Goal: Information Seeking & Learning: Check status

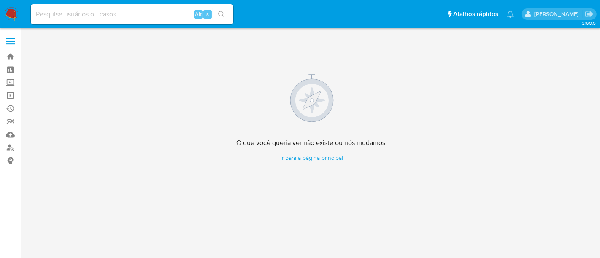
click at [102, 13] on input at bounding box center [132, 14] width 203 height 11
paste input "Fcw62rDoaXlV50pzO5xoEu7I"
type input "Fcw62rDoaXlV50pzO5xoEu7I"
click at [222, 12] on icon "search-icon" at bounding box center [221, 14] width 6 height 6
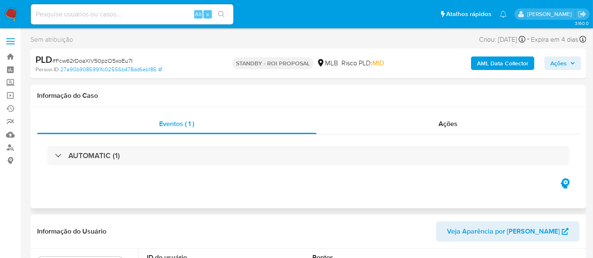
select select "10"
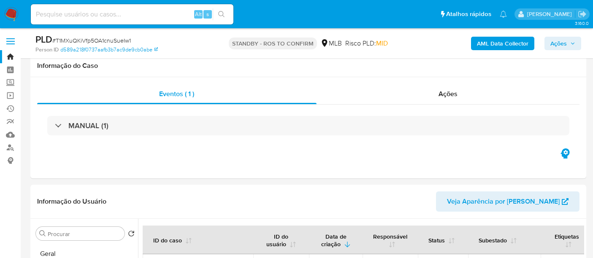
select select "10"
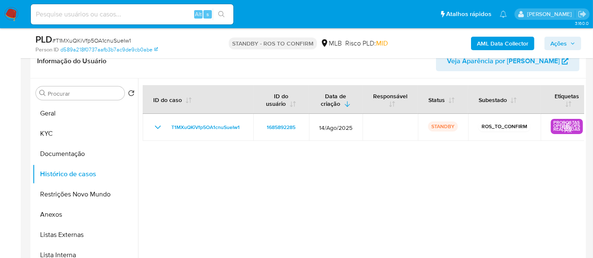
click at [7, 13] on img at bounding box center [11, 14] width 14 height 14
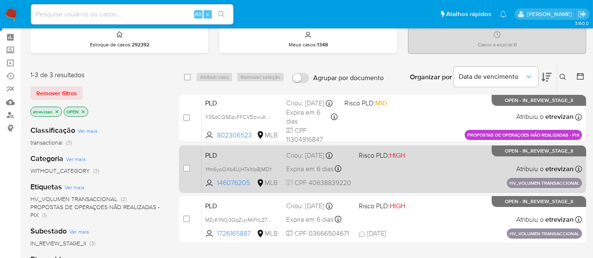
scroll to position [47, 0]
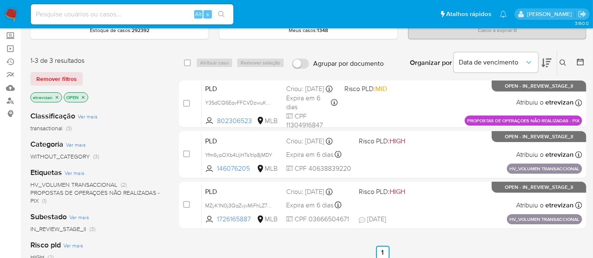
click at [142, 18] on input at bounding box center [132, 14] width 203 height 11
paste input "ZwkudozW1k1AgF2rpPVV2eck"
type input "ZwkudozW1k1AgF2rpPVV2eck"
click at [222, 11] on icon "search-icon" at bounding box center [221, 14] width 7 height 7
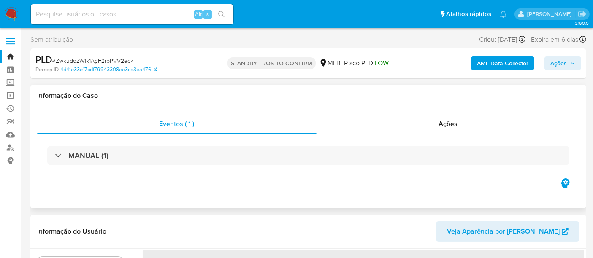
select select "10"
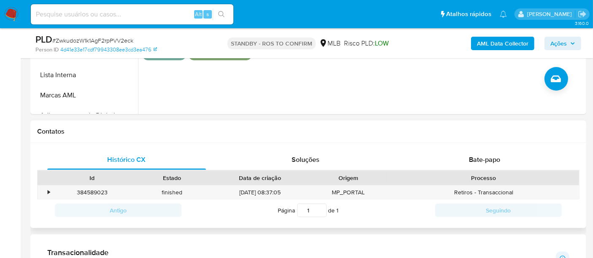
scroll to position [375, 0]
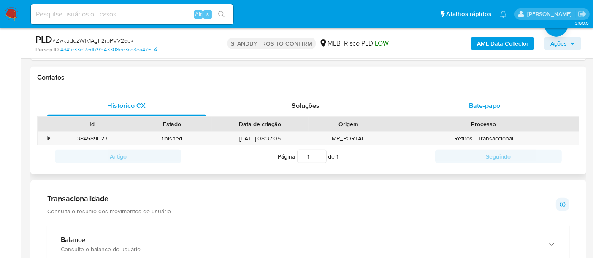
click at [491, 101] on span "Bate-papo" at bounding box center [484, 106] width 31 height 10
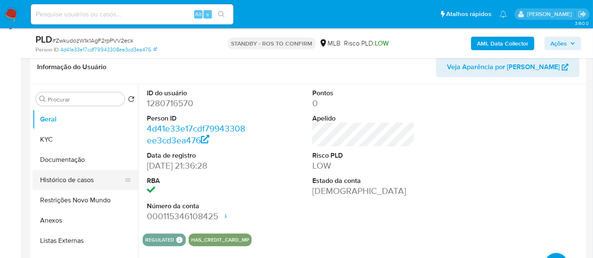
scroll to position [141, 0]
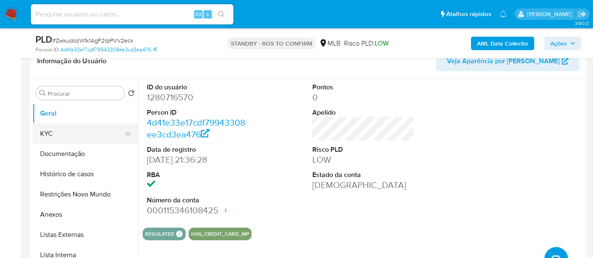
click at [46, 131] on button "KYC" at bounding box center [81, 134] width 99 height 20
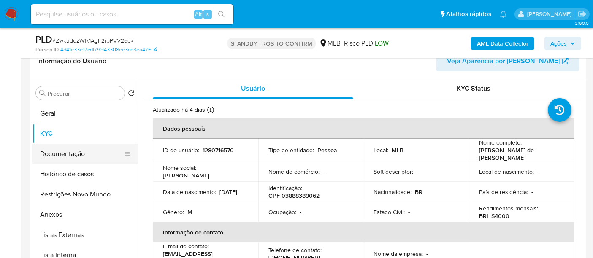
click at [62, 153] on button "Documentação" at bounding box center [81, 154] width 99 height 20
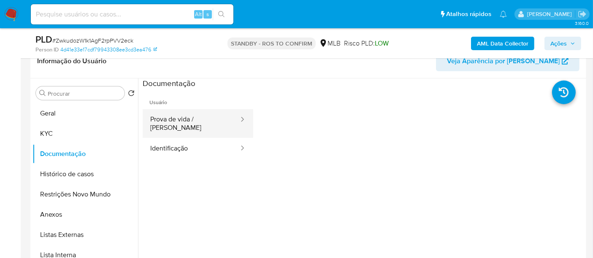
click at [183, 117] on button "Prova de vida / Selfie" at bounding box center [191, 123] width 97 height 29
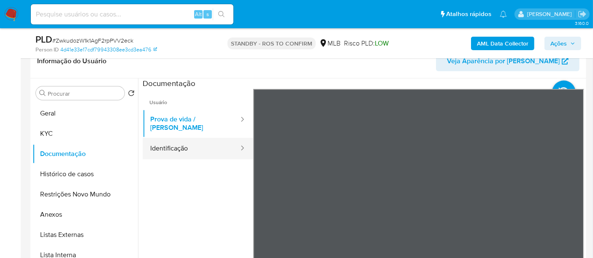
click at [167, 140] on button "Identificação" at bounding box center [191, 149] width 97 height 22
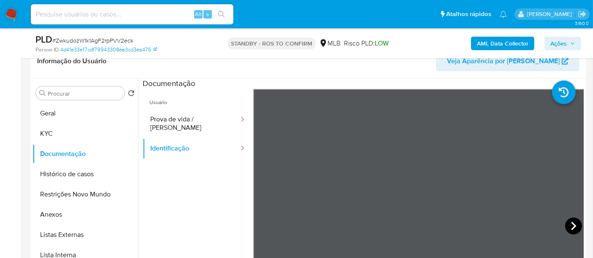
click at [568, 223] on icon at bounding box center [573, 226] width 17 height 17
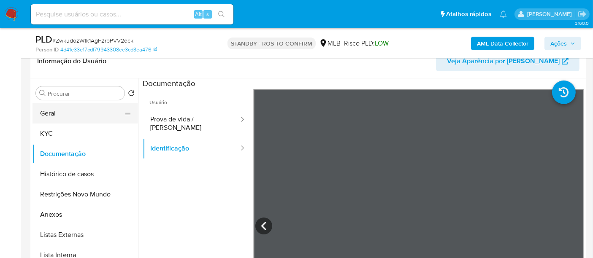
drag, startPoint x: 42, startPoint y: 109, endPoint x: 55, endPoint y: 111, distance: 13.6
click at [42, 109] on button "Geral" at bounding box center [81, 113] width 99 height 20
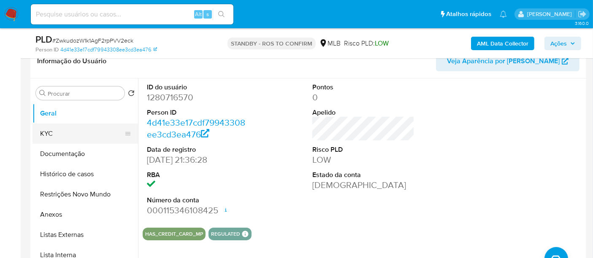
drag, startPoint x: 48, startPoint y: 133, endPoint x: 53, endPoint y: 133, distance: 4.6
click at [47, 133] on button "KYC" at bounding box center [81, 134] width 99 height 20
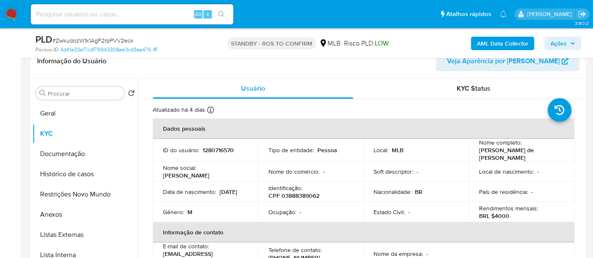
drag, startPoint x: 160, startPoint y: 191, endPoint x: 217, endPoint y: 191, distance: 57.8
click at [217, 191] on td "Data de nascimento : 01/11/2003" at bounding box center [206, 192] width 106 height 20
copy p "01/11/2003"
drag, startPoint x: 49, startPoint y: 111, endPoint x: 103, endPoint y: 115, distance: 54.5
click at [49, 111] on button "Geral" at bounding box center [81, 113] width 99 height 20
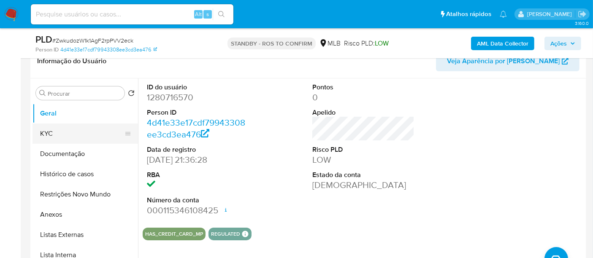
click at [51, 132] on button "KYC" at bounding box center [81, 134] width 99 height 20
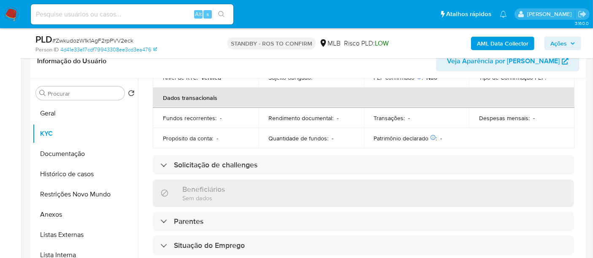
scroll to position [234, 0]
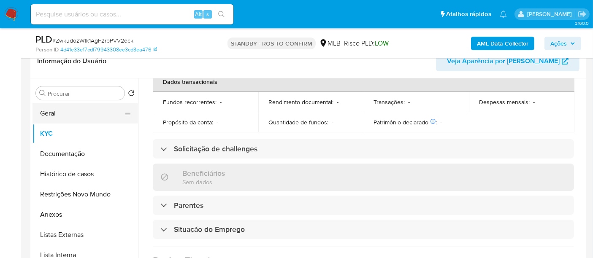
click at [33, 111] on button "Geral" at bounding box center [81, 113] width 99 height 20
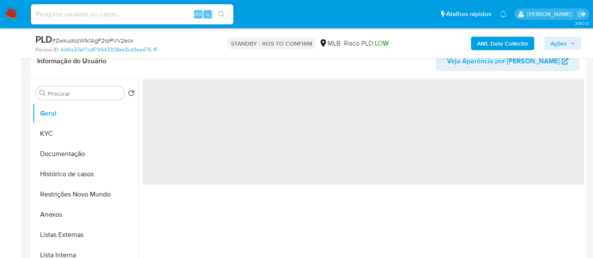
scroll to position [0, 0]
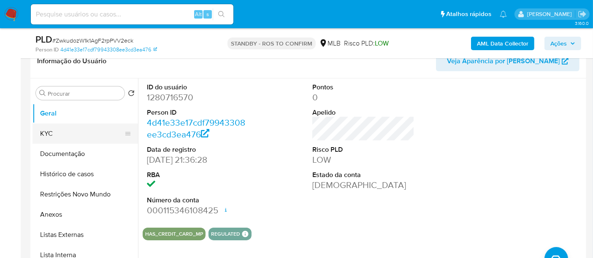
click at [56, 135] on button "KYC" at bounding box center [81, 134] width 99 height 20
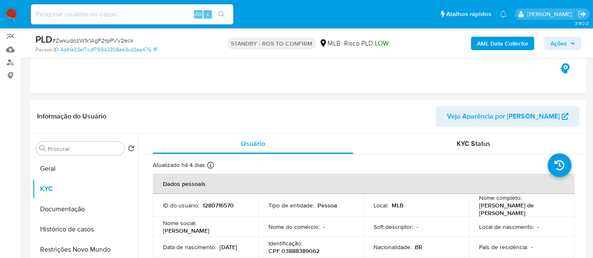
scroll to position [126, 0]
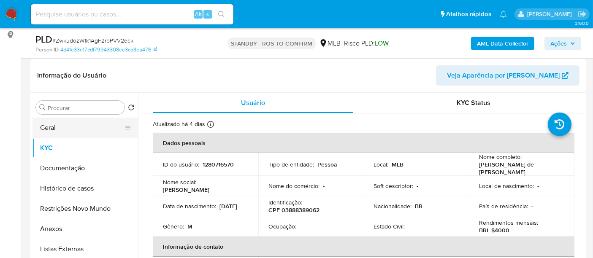
drag, startPoint x: 58, startPoint y: 127, endPoint x: 71, endPoint y: 128, distance: 12.7
click at [71, 128] on button "Geral" at bounding box center [81, 128] width 99 height 20
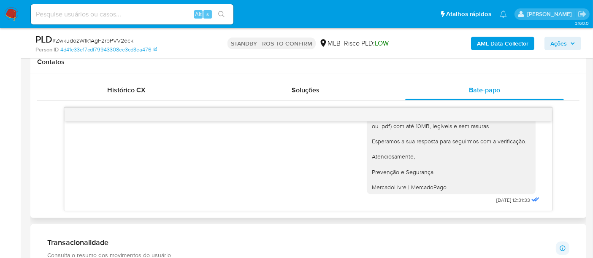
scroll to position [392, 0]
click at [119, 13] on input at bounding box center [132, 14] width 203 height 11
paste input "mSPlRZG1QCLmpGeRdAo3nnZq"
type input "mSPlRZG1QCLmpGeRdAo3nnZq"
click at [223, 13] on icon "search-icon" at bounding box center [221, 14] width 6 height 6
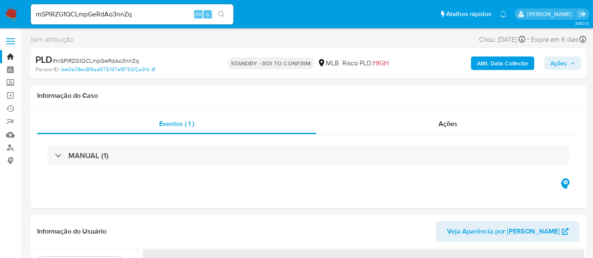
select select "10"
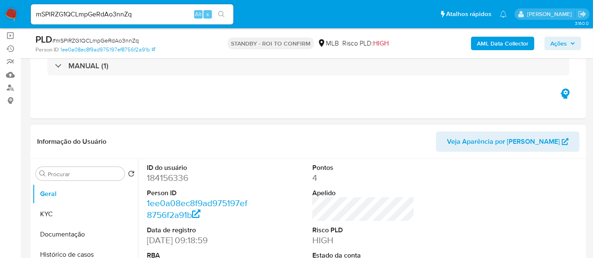
scroll to position [94, 0]
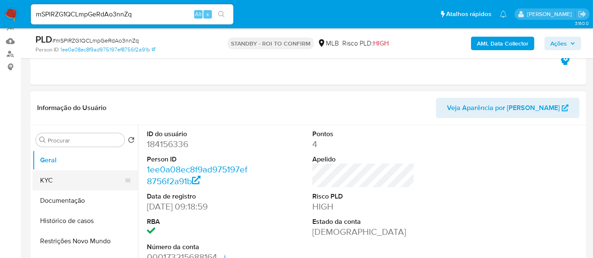
click at [62, 182] on button "KYC" at bounding box center [81, 180] width 99 height 20
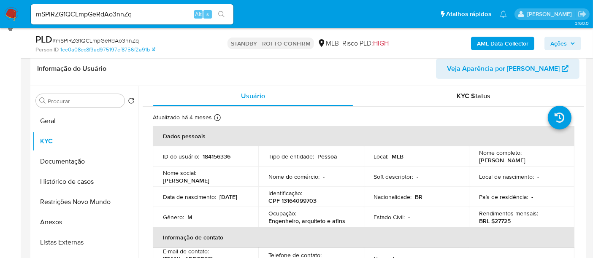
scroll to position [144, 0]
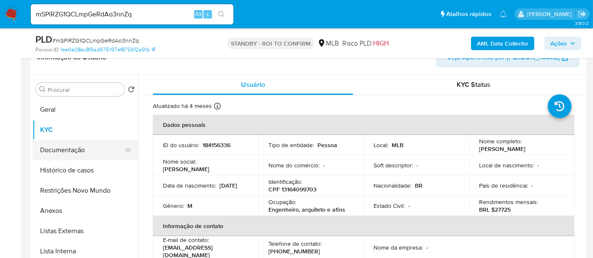
click at [58, 150] on button "Documentação" at bounding box center [81, 150] width 99 height 20
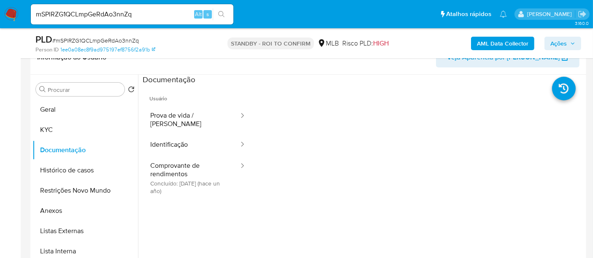
drag, startPoint x: 181, startPoint y: 111, endPoint x: 246, endPoint y: 116, distance: 65.6
click at [181, 111] on button "Prova de vida / [PERSON_NAME]" at bounding box center [191, 120] width 97 height 29
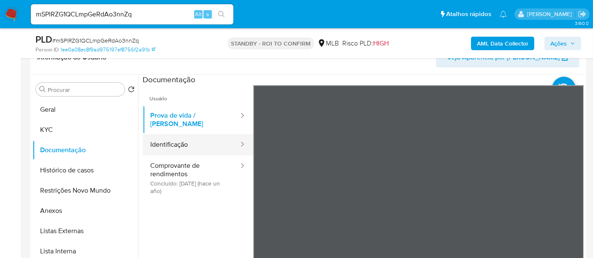
click at [180, 135] on button "Identificação" at bounding box center [191, 145] width 97 height 22
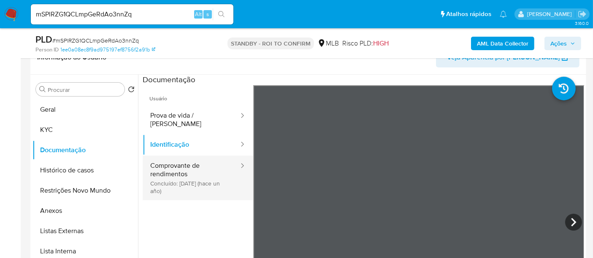
click at [170, 167] on button "Comprovante de rendimentos Concluído: 01/07/2024 (hace un año)" at bounding box center [191, 178] width 97 height 45
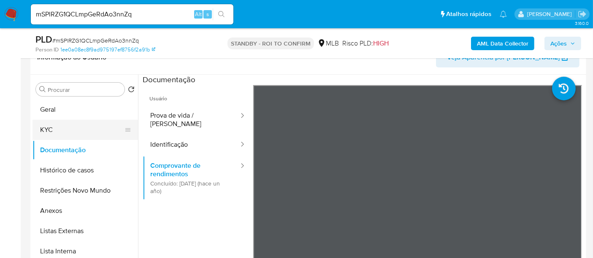
drag, startPoint x: 63, startPoint y: 127, endPoint x: 131, endPoint y: 132, distance: 68.1
click at [63, 127] on button "KYC" at bounding box center [81, 130] width 99 height 20
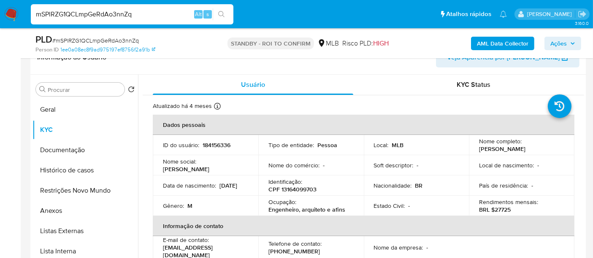
drag, startPoint x: 146, startPoint y: 11, endPoint x: 0, endPoint y: 19, distance: 146.7
click at [0, 19] on nav "Pausado Ver notificaciones mSPlRZG1QCLmpGeRdAo3nnZq Alt s Atalhos rápidos Presi…" at bounding box center [296, 14] width 593 height 28
paste input "bv39R0Uo4ssB8XhGXNFKtWQK"
type input "bv39R0Uo4ssB8XhGXNFKtWQK"
click at [221, 11] on icon "search-icon" at bounding box center [221, 14] width 6 height 6
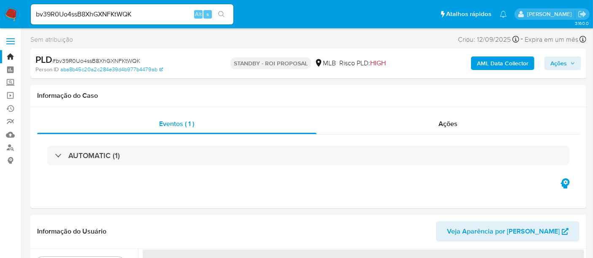
select select "10"
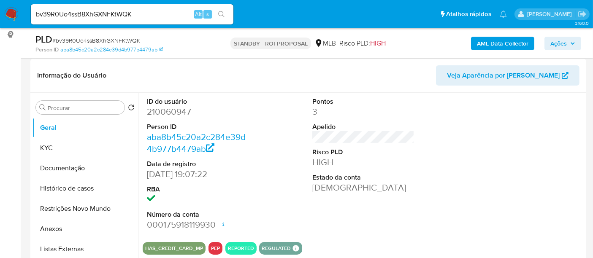
scroll to position [141, 0]
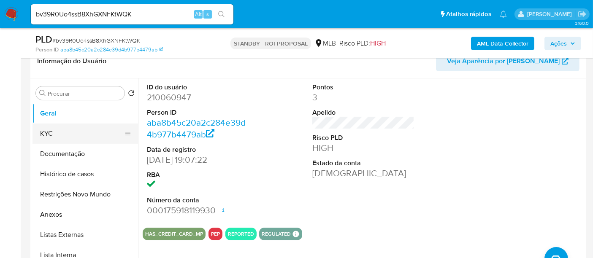
click at [51, 135] on button "KYC" at bounding box center [81, 134] width 99 height 20
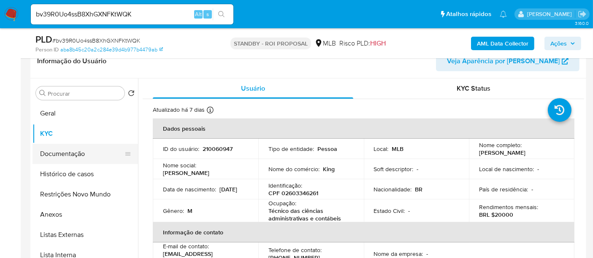
drag, startPoint x: 72, startPoint y: 152, endPoint x: 96, endPoint y: 147, distance: 24.5
click at [75, 151] on button "Documentação" at bounding box center [81, 154] width 99 height 20
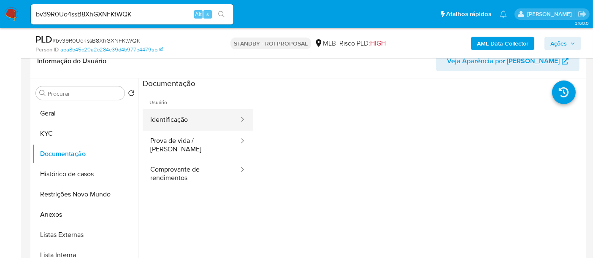
click at [181, 119] on button "Identificação" at bounding box center [191, 120] width 97 height 22
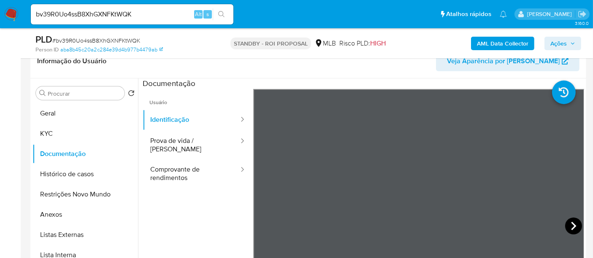
click at [570, 222] on icon at bounding box center [573, 226] width 17 height 17
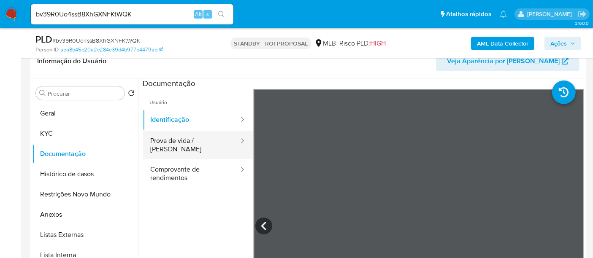
click at [197, 145] on button "Prova de vida / [PERSON_NAME]" at bounding box center [191, 145] width 97 height 29
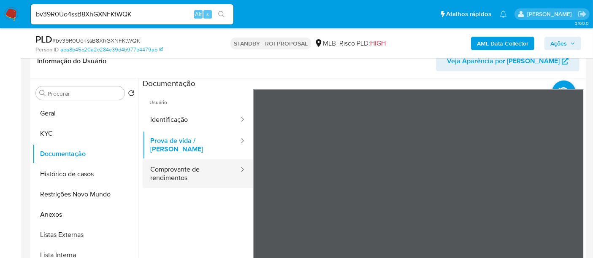
drag, startPoint x: 183, startPoint y: 170, endPoint x: 236, endPoint y: 169, distance: 53.2
click at [183, 170] on button "Comprovante de rendimentos" at bounding box center [191, 174] width 97 height 29
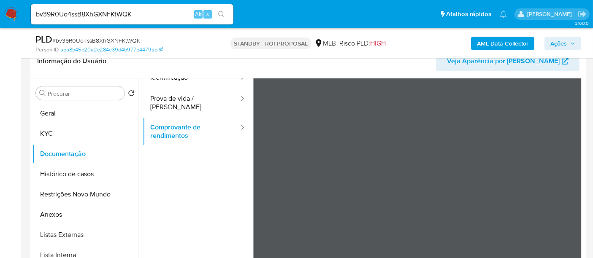
scroll to position [73, 0]
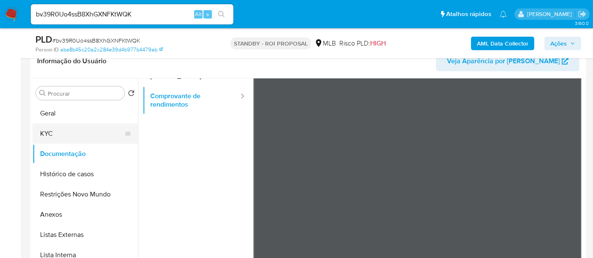
drag, startPoint x: 52, startPoint y: 133, endPoint x: 100, endPoint y: 133, distance: 48.1
click at [52, 133] on button "KYC" at bounding box center [81, 134] width 99 height 20
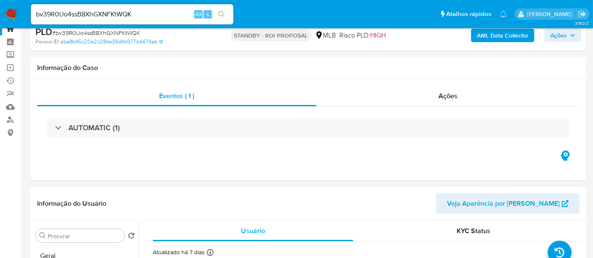
scroll to position [141, 0]
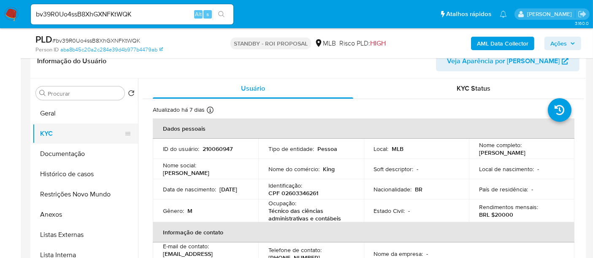
click at [58, 133] on button "KYC" at bounding box center [81, 134] width 99 height 20
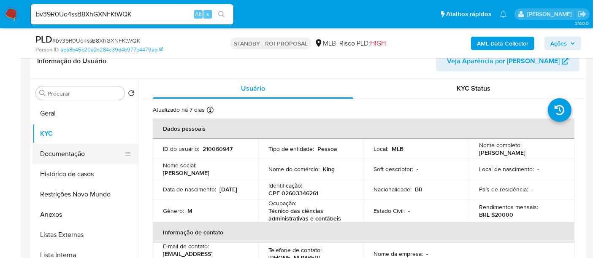
drag, startPoint x: 61, startPoint y: 151, endPoint x: 108, endPoint y: 153, distance: 47.3
click at [69, 153] on button "Documentação" at bounding box center [81, 154] width 99 height 20
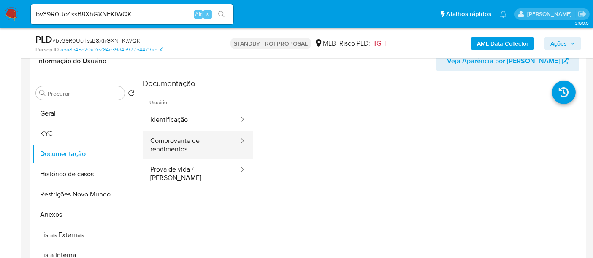
drag, startPoint x: 194, startPoint y: 145, endPoint x: 213, endPoint y: 146, distance: 19.4
click at [195, 145] on button "Comprovante de rendimentos" at bounding box center [191, 145] width 97 height 29
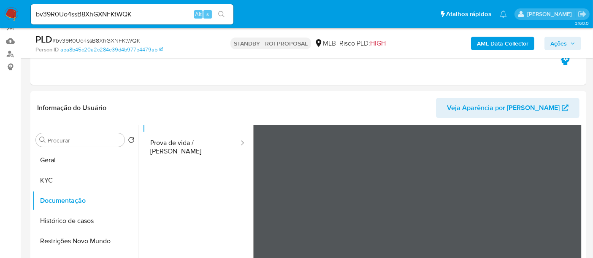
scroll to position [0, 0]
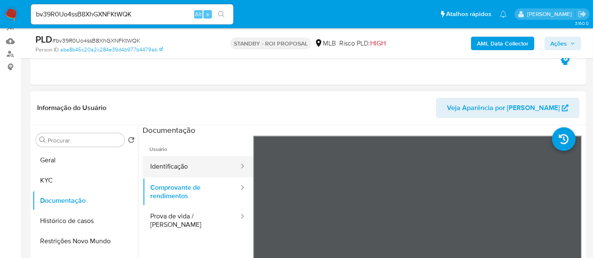
drag, startPoint x: 179, startPoint y: 169, endPoint x: 189, endPoint y: 169, distance: 9.7
click at [179, 169] on button "Identificação" at bounding box center [191, 167] width 97 height 22
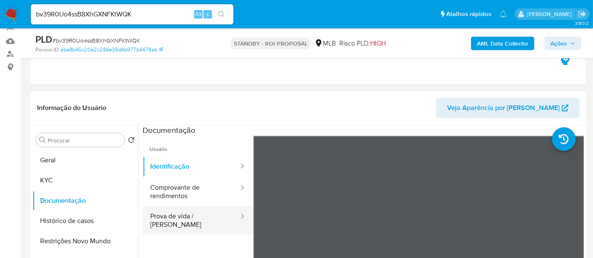
drag, startPoint x: 173, startPoint y: 215, endPoint x: 210, endPoint y: 215, distance: 36.3
click at [177, 215] on button "Prova de vida / [PERSON_NAME]" at bounding box center [191, 220] width 97 height 29
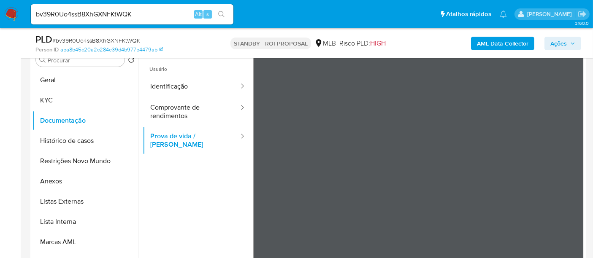
scroll to position [176, 0]
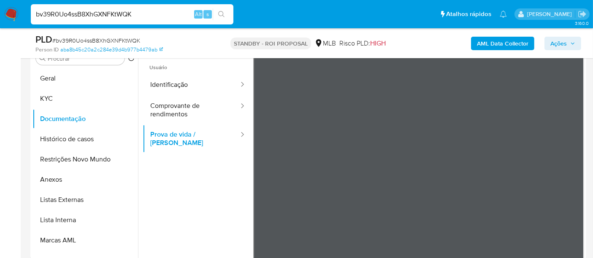
drag, startPoint x: 12, startPoint y: 14, endPoint x: 0, endPoint y: 13, distance: 12.3
click at [0, 13] on nav "Pausado Ver notificaciones bv39R0Uo4ssB8XhGXNFKtWQK Alt s Atalhos rápidos Presi…" at bounding box center [296, 14] width 593 height 28
paste input "WuQYXQuw3Z96McusBEKskxhY"
type input "WuQYXQuw3Z96McusBEKskxhY"
click at [217, 12] on button "search-icon" at bounding box center [221, 14] width 17 height 12
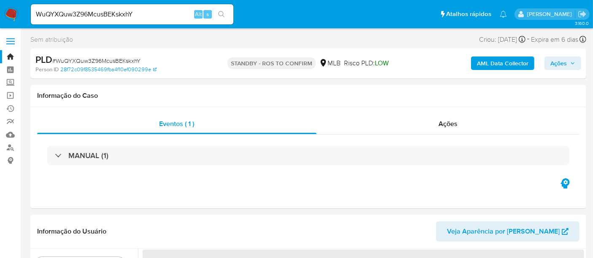
select select "10"
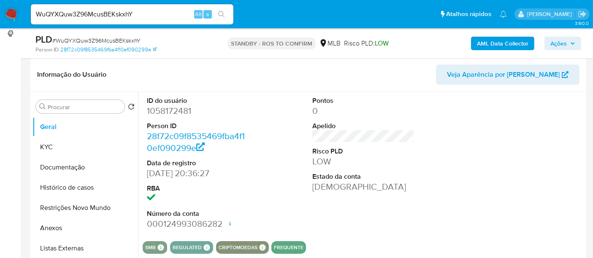
scroll to position [141, 0]
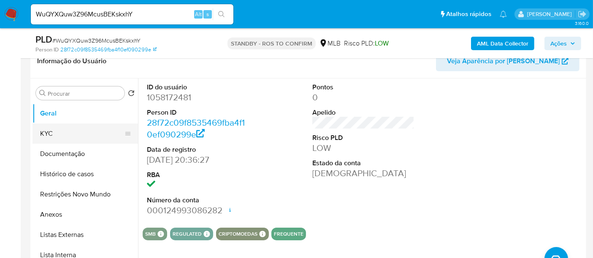
click at [46, 133] on button "KYC" at bounding box center [81, 134] width 99 height 20
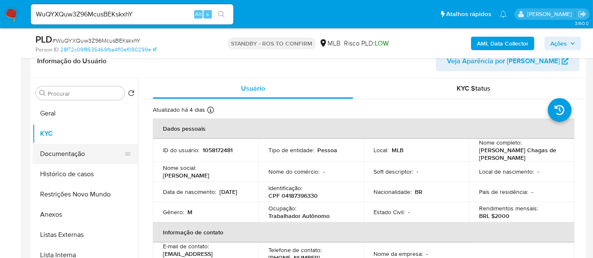
drag, startPoint x: 78, startPoint y: 148, endPoint x: 103, endPoint y: 151, distance: 25.5
click at [78, 148] on button "Documentação" at bounding box center [81, 154] width 99 height 20
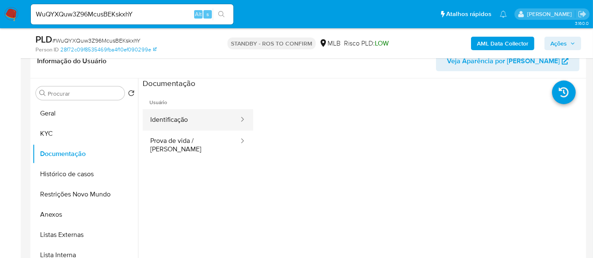
click at [205, 124] on button "Identificação" at bounding box center [191, 120] width 97 height 22
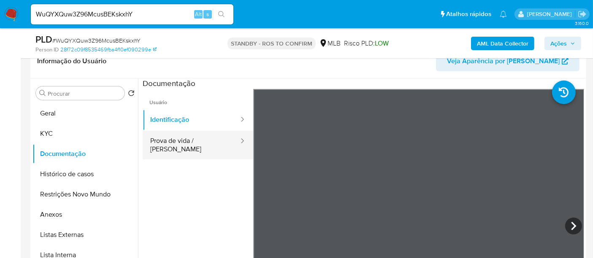
drag, startPoint x: 182, startPoint y: 141, endPoint x: 244, endPoint y: 150, distance: 62.6
click at [184, 141] on button "Prova de vida / [PERSON_NAME]" at bounding box center [191, 145] width 97 height 29
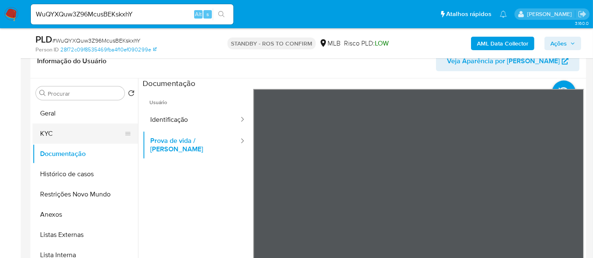
click at [54, 130] on button "KYC" at bounding box center [81, 134] width 99 height 20
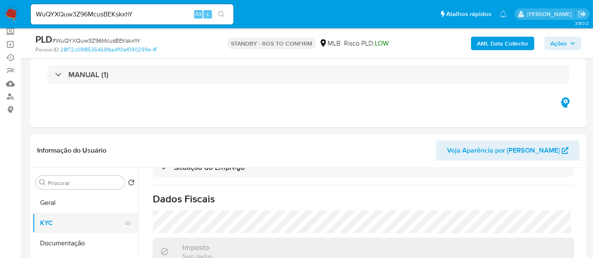
scroll to position [94, 0]
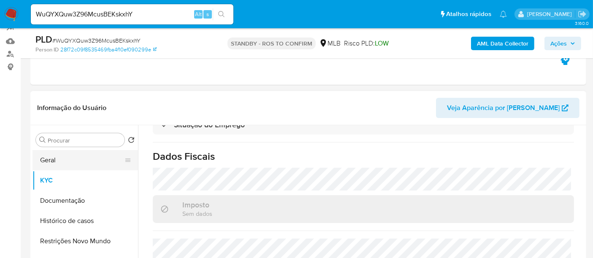
drag, startPoint x: 60, startPoint y: 162, endPoint x: 113, endPoint y: 162, distance: 53.2
click at [60, 162] on button "Geral" at bounding box center [81, 160] width 99 height 20
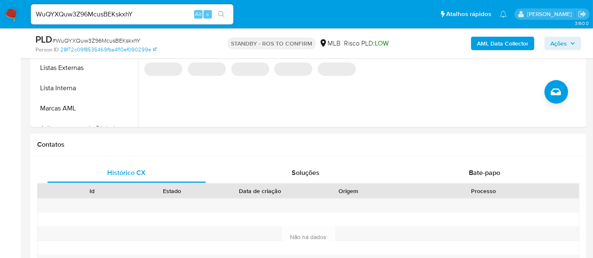
scroll to position [328, 0]
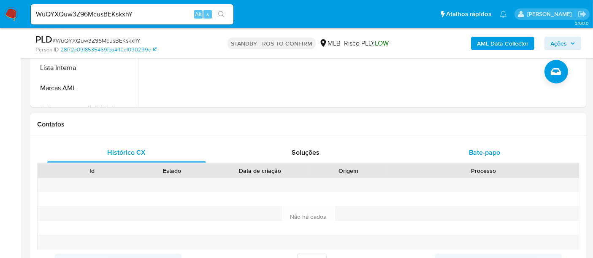
click at [479, 150] on span "Bate-papo" at bounding box center [484, 153] width 31 height 10
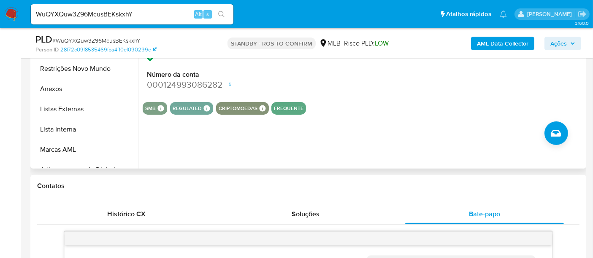
scroll to position [174, 0]
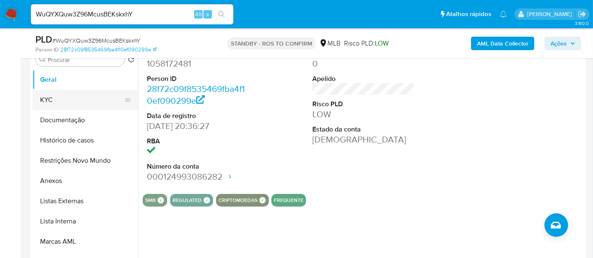
drag, startPoint x: 57, startPoint y: 101, endPoint x: 124, endPoint y: 103, distance: 67.2
click at [57, 100] on button "KYC" at bounding box center [81, 100] width 99 height 20
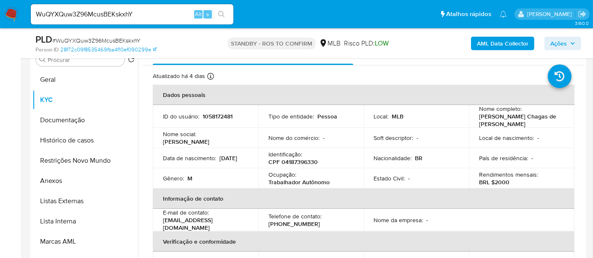
drag, startPoint x: 51, startPoint y: 117, endPoint x: 139, endPoint y: 119, distance: 88.7
click at [51, 117] on button "Documentação" at bounding box center [85, 120] width 106 height 20
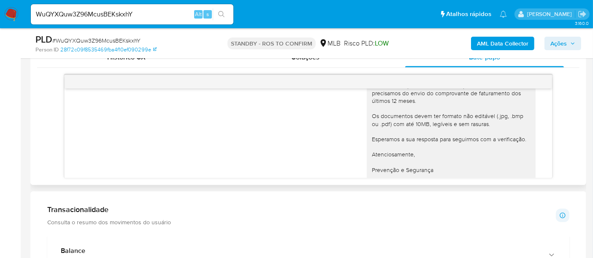
scroll to position [189, 0]
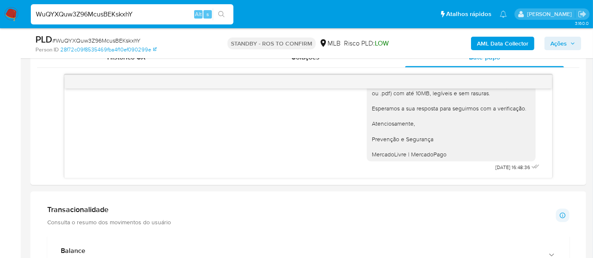
drag, startPoint x: 152, startPoint y: 10, endPoint x: 332, endPoint y: 27, distance: 181.0
click at [4, 4] on nav "Pausado Ver notificaciones WuQYXQuw3Z96McusBEKskxhY Alt s Atalhos rápidos Presi…" at bounding box center [296, 14] width 593 height 28
paste input "2CzMRLOnv4LVNa09oSA3PypA"
type input "2CzMRLOnv4LVNa09oSA3PypA"
click at [219, 14] on icon "search-icon" at bounding box center [221, 14] width 6 height 6
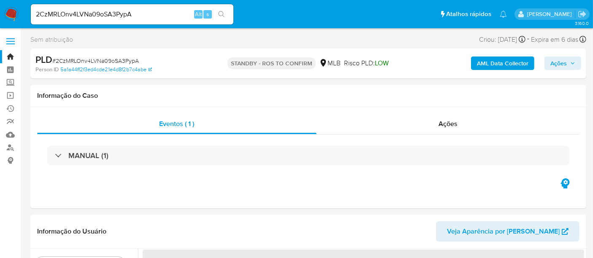
select select "10"
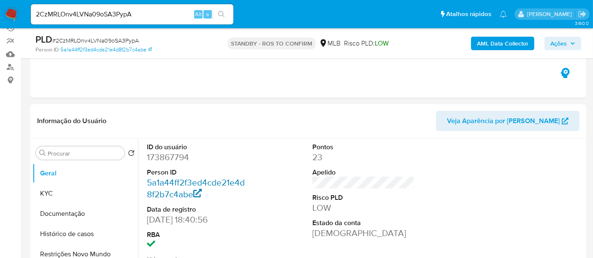
scroll to position [141, 0]
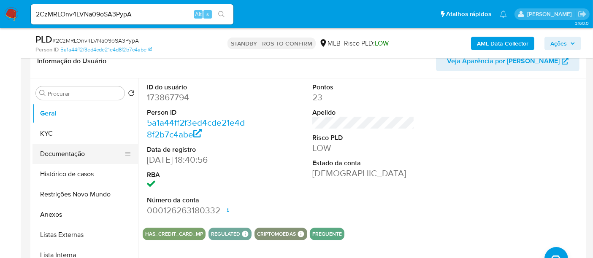
click at [81, 158] on button "Documentação" at bounding box center [81, 154] width 99 height 20
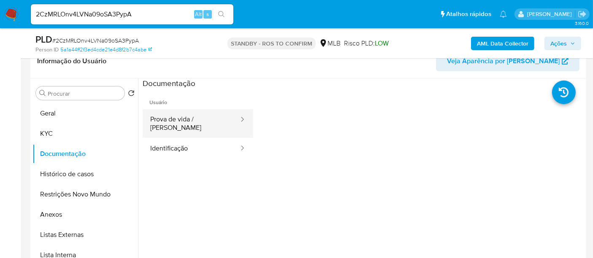
click at [183, 119] on button "Prova de vida / [PERSON_NAME]" at bounding box center [191, 123] width 97 height 29
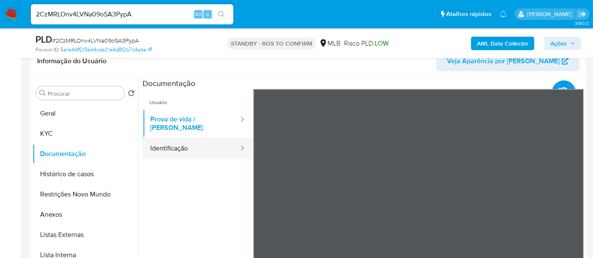
drag, startPoint x: 157, startPoint y: 141, endPoint x: 187, endPoint y: 140, distance: 29.5
click at [159, 140] on button "Identificação" at bounding box center [191, 149] width 97 height 22
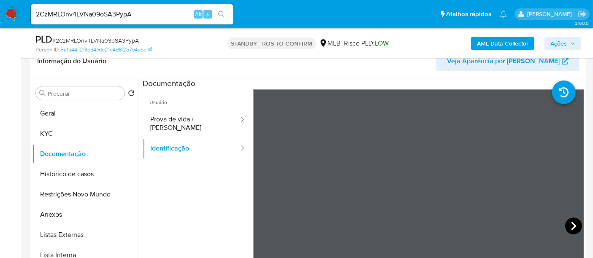
click at [569, 219] on icon at bounding box center [573, 226] width 17 height 17
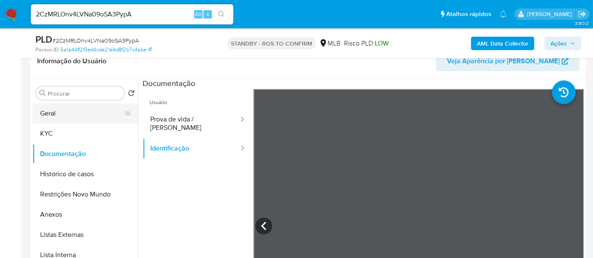
drag, startPoint x: 57, startPoint y: 114, endPoint x: 132, endPoint y: 117, distance: 74.8
click at [58, 114] on button "Geral" at bounding box center [81, 113] width 99 height 20
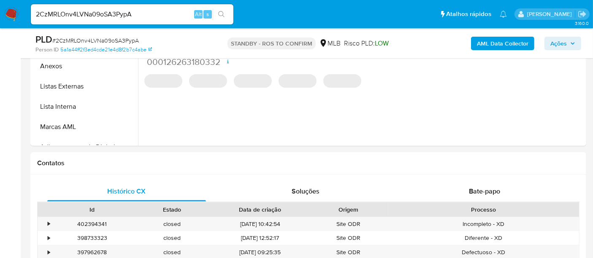
scroll to position [359, 0]
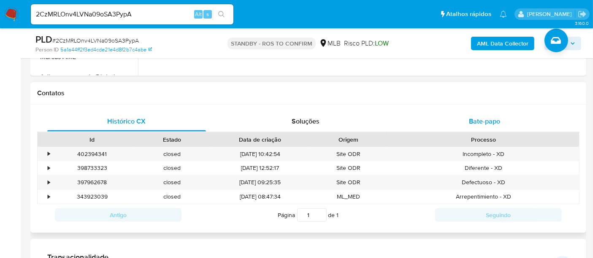
click at [493, 123] on span "Bate-papo" at bounding box center [484, 121] width 31 height 10
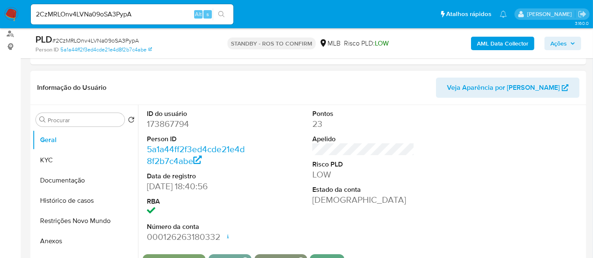
scroll to position [78, 0]
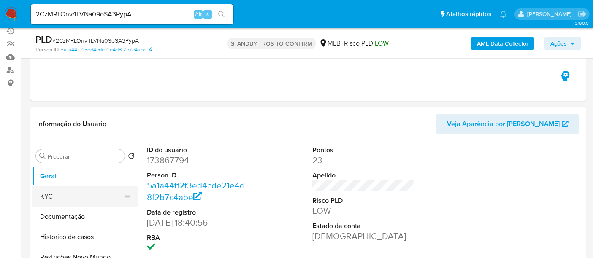
drag, startPoint x: 57, startPoint y: 198, endPoint x: 123, endPoint y: 197, distance: 65.8
click at [58, 198] on button "KYC" at bounding box center [81, 197] width 99 height 20
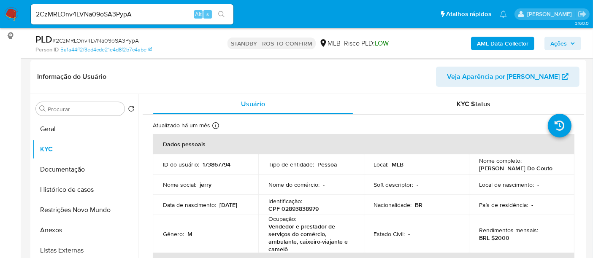
scroll to position [141, 0]
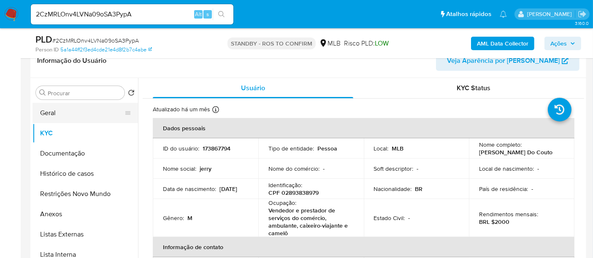
click at [56, 109] on button "Geral" at bounding box center [81, 113] width 99 height 20
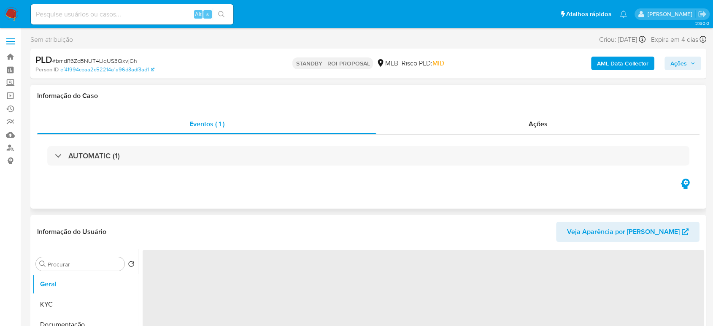
select select "10"
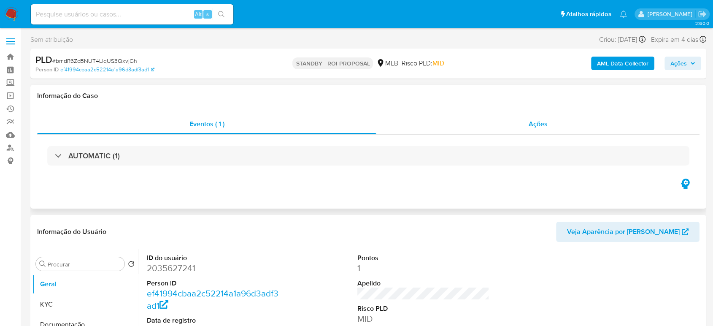
click at [543, 121] on span "Ações" at bounding box center [538, 124] width 19 height 10
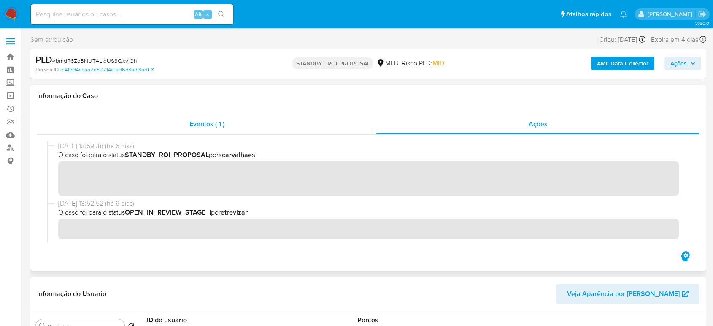
click at [200, 126] on span "Eventos ( 1 )" at bounding box center [206, 124] width 35 height 10
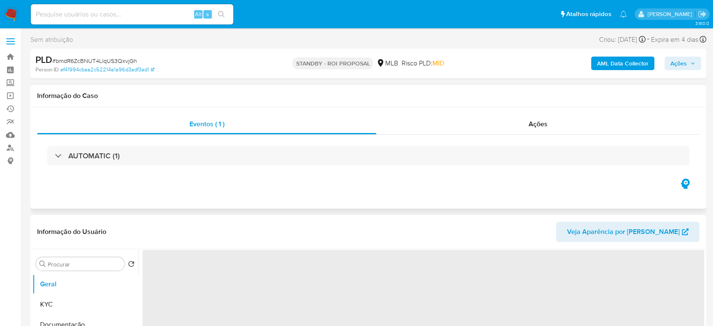
select select "10"
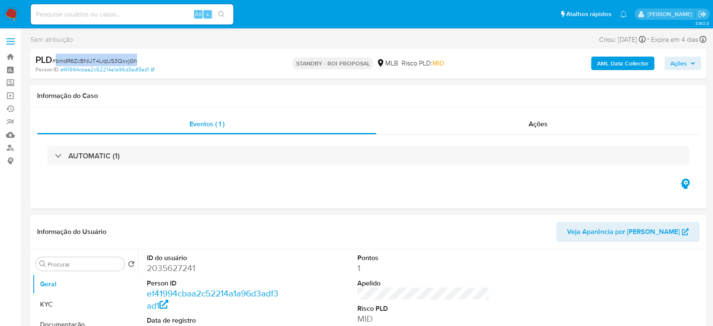
drag, startPoint x: 57, startPoint y: 60, endPoint x: 138, endPoint y: 58, distance: 80.2
click at [138, 58] on div "PLD # bmdR6ZcBNUT4LlqUS3QxvjGh" at bounding box center [144, 60] width 219 height 13
copy span "bmdR6ZcBNUT4LlqUS3QxvjGh"
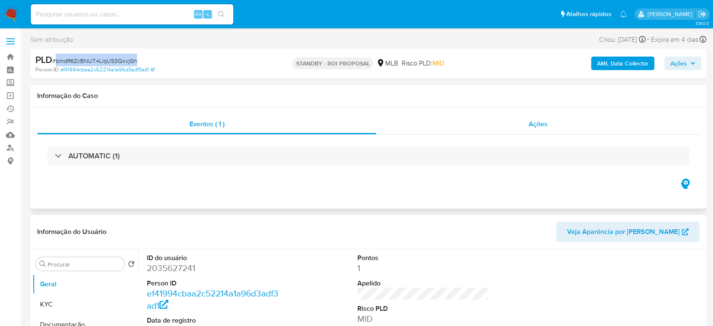
click at [541, 124] on span "Ações" at bounding box center [538, 124] width 19 height 10
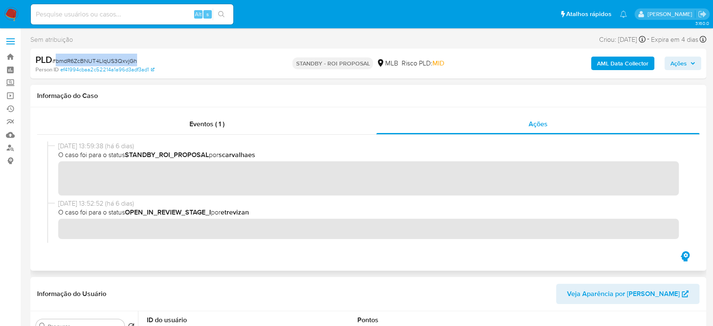
copy span "bmdR6ZcBNUT4LlqUS3QxvjGh"
drag, startPoint x: 57, startPoint y: 59, endPoint x: 137, endPoint y: 57, distance: 79.4
click at [137, 57] on div "PLD # bmdR6ZcBNUT4LlqUS3QxvjGh" at bounding box center [144, 60] width 219 height 13
copy span "bmdR6ZcBNUT4LlqUS3QxvjGh"
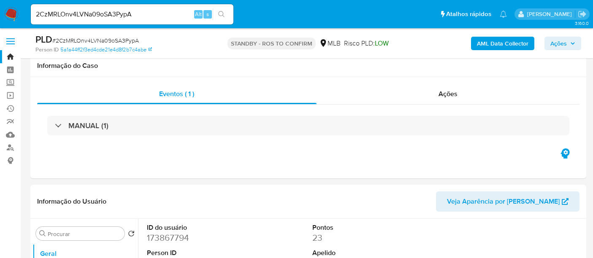
select select "10"
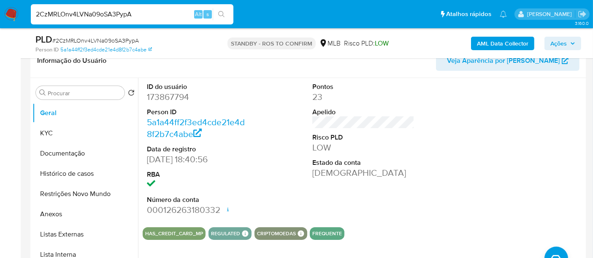
drag, startPoint x: 109, startPoint y: 15, endPoint x: 0, endPoint y: 17, distance: 108.9
click at [0, 17] on nav "Pausado Ver notificaciones 2CzMRLOnv4LVNa09oSA3PypA Alt s Atalhos rápidos Presi…" at bounding box center [296, 14] width 593 height 28
paste input "LaRrZA6B1xeGPtu7SmHEq9Li"
type input "LaRrZA6B1xeGPtu7SmHEq9Li"
drag, startPoint x: 219, startPoint y: 12, endPoint x: 219, endPoint y: 16, distance: 4.2
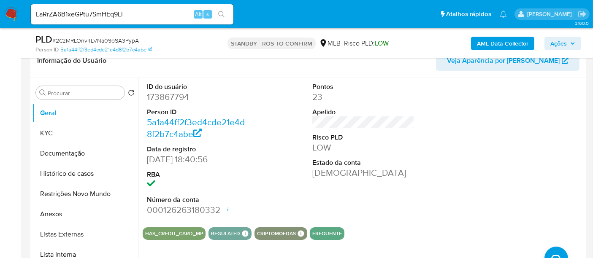
click at [218, 12] on icon "search-icon" at bounding box center [221, 14] width 7 height 7
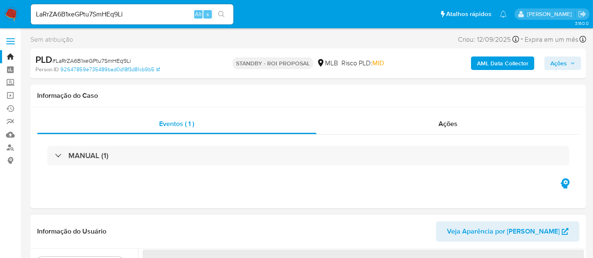
select select "10"
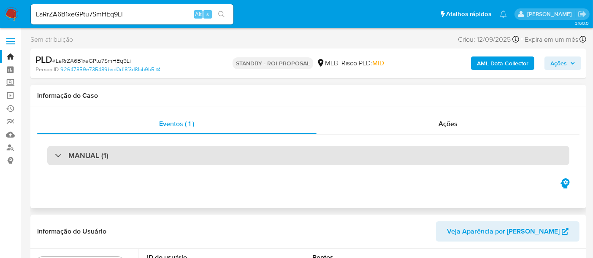
click at [245, 157] on div "MANUAL (1)" at bounding box center [308, 155] width 522 height 19
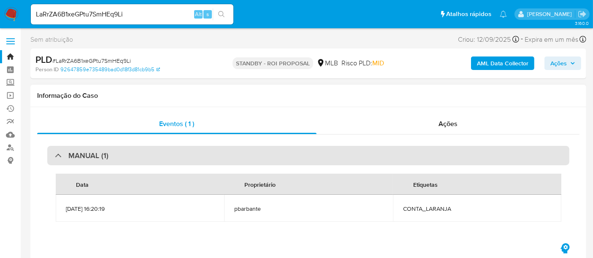
click at [244, 157] on div "MANUAL (1)" at bounding box center [308, 155] width 522 height 19
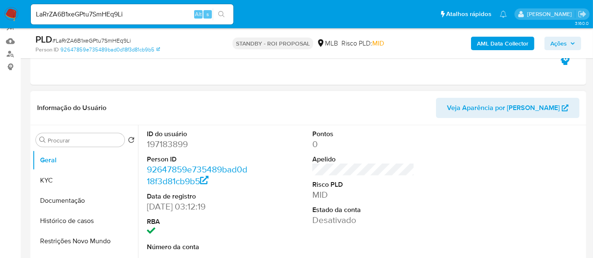
scroll to position [141, 0]
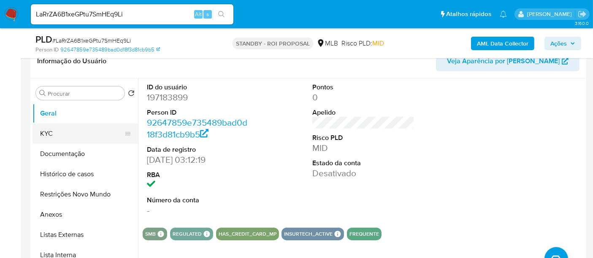
click at [57, 133] on button "KYC" at bounding box center [81, 134] width 99 height 20
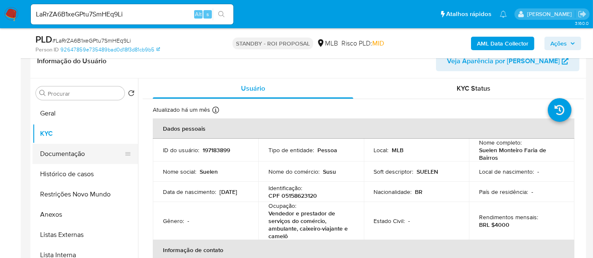
click at [74, 154] on button "Documentação" at bounding box center [81, 154] width 99 height 20
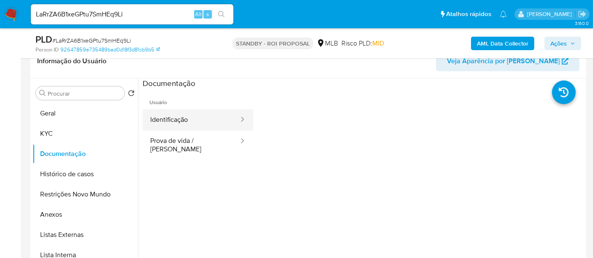
click at [183, 119] on button "Identificação" at bounding box center [191, 120] width 97 height 22
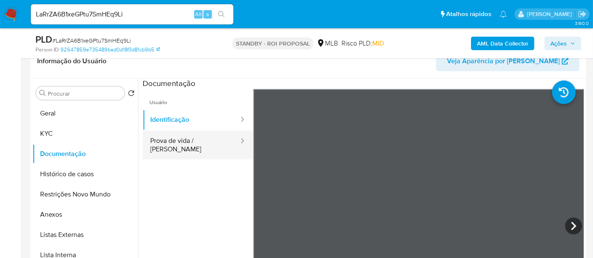
click at [187, 136] on button "Prova de vida / [PERSON_NAME]" at bounding box center [191, 145] width 97 height 29
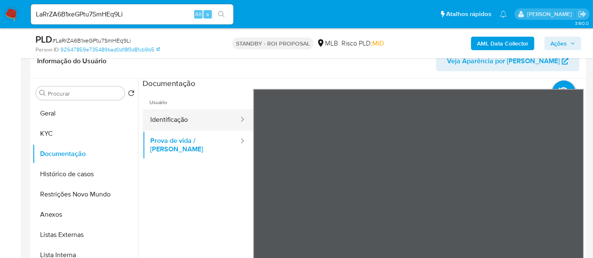
drag, startPoint x: 169, startPoint y: 120, endPoint x: 179, endPoint y: 120, distance: 9.7
click at [171, 120] on button "Identificação" at bounding box center [191, 120] width 97 height 22
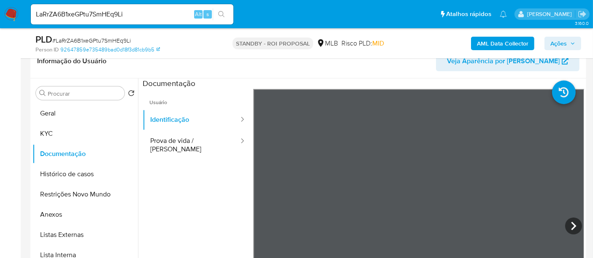
drag, startPoint x: 75, startPoint y: 196, endPoint x: 158, endPoint y: 195, distance: 83.6
click at [75, 195] on button "Restrições Novo Mundo" at bounding box center [85, 194] width 106 height 20
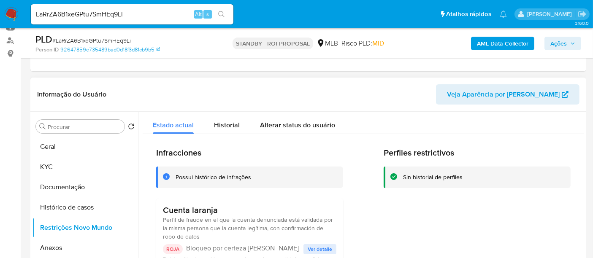
scroll to position [94, 0]
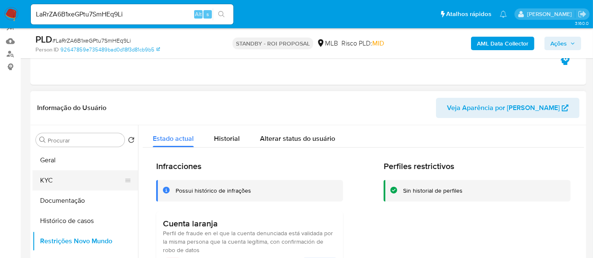
drag, startPoint x: 65, startPoint y: 181, endPoint x: 83, endPoint y: 179, distance: 18.3
click at [65, 181] on button "KYC" at bounding box center [81, 180] width 99 height 20
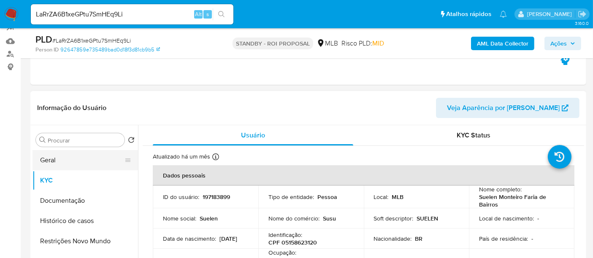
drag, startPoint x: 51, startPoint y: 160, endPoint x: 125, endPoint y: 155, distance: 74.4
click at [53, 160] on button "Geral" at bounding box center [81, 160] width 99 height 20
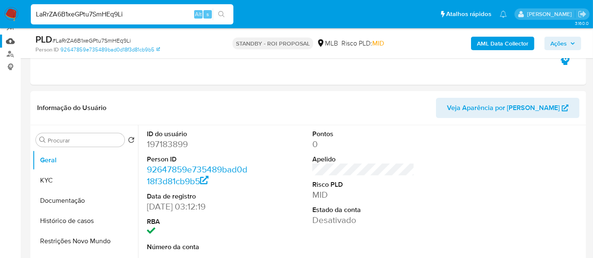
drag, startPoint x: 131, startPoint y: 12, endPoint x: 0, endPoint y: 37, distance: 133.5
paste input "aWYDg4oPKCsObJjqVTpmzDhT"
type input "aWYDg4oPKCsObJjqVTpmzDhT"
click at [222, 12] on icon "search-icon" at bounding box center [221, 14] width 7 height 7
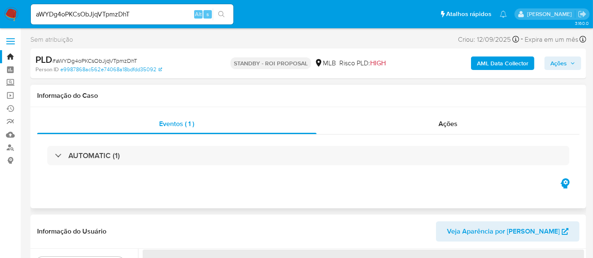
select select "10"
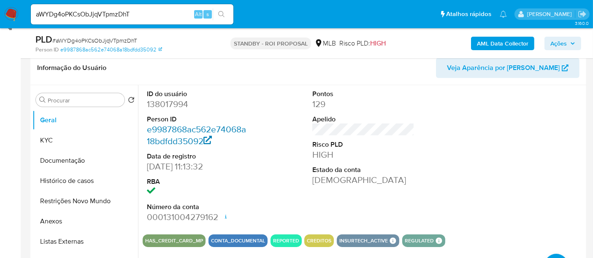
scroll to position [141, 0]
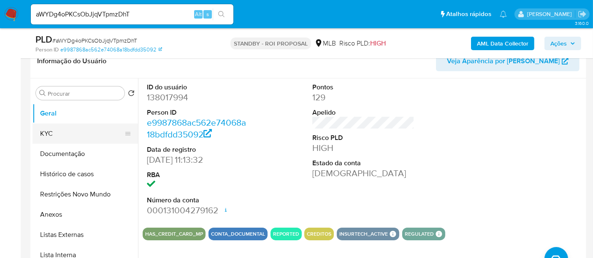
drag, startPoint x: 49, startPoint y: 130, endPoint x: 57, endPoint y: 130, distance: 8.0
click at [49, 130] on button "KYC" at bounding box center [81, 134] width 99 height 20
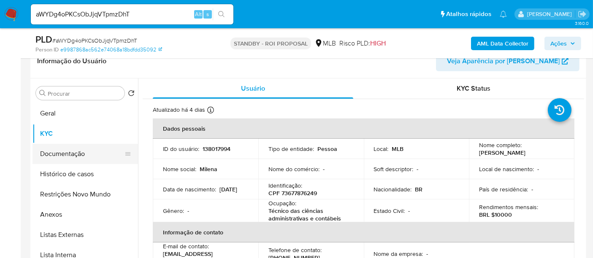
click at [76, 151] on button "Documentação" at bounding box center [81, 154] width 99 height 20
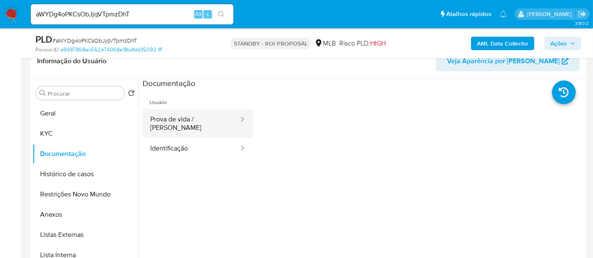
drag, startPoint x: 183, startPoint y: 126, endPoint x: 209, endPoint y: 124, distance: 25.8
click at [185, 124] on button "Prova de vida / [PERSON_NAME]" at bounding box center [191, 123] width 97 height 29
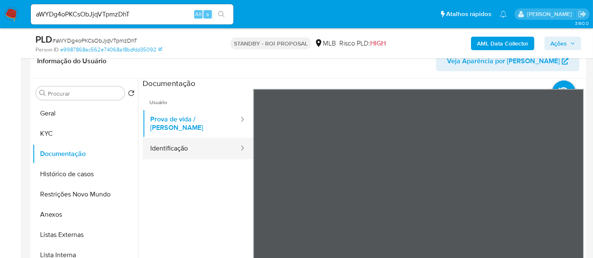
click at [178, 142] on button "Identificação" at bounding box center [191, 149] width 97 height 22
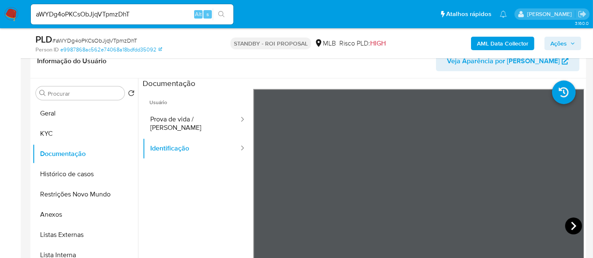
click at [571, 226] on icon at bounding box center [573, 226] width 5 height 8
click at [65, 132] on button "KYC" at bounding box center [81, 134] width 99 height 20
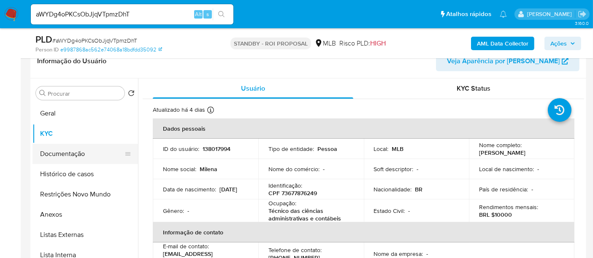
drag, startPoint x: 68, startPoint y: 153, endPoint x: 105, endPoint y: 158, distance: 37.0
click at [68, 153] on button "Documentação" at bounding box center [81, 154] width 99 height 20
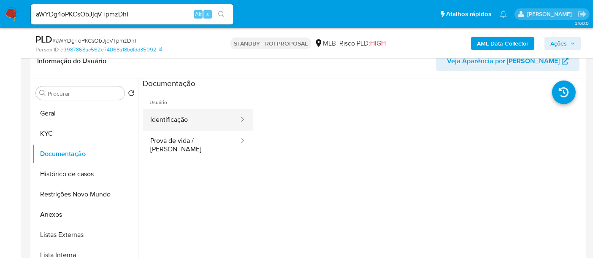
drag, startPoint x: 179, startPoint y: 120, endPoint x: 198, endPoint y: 123, distance: 18.4
click at [181, 120] on button "Identificação" at bounding box center [191, 120] width 97 height 22
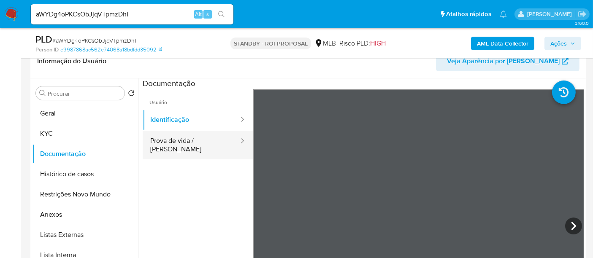
drag, startPoint x: 175, startPoint y: 143, endPoint x: 237, endPoint y: 142, distance: 61.6
click at [179, 143] on button "Prova de vida / [PERSON_NAME]" at bounding box center [191, 145] width 97 height 29
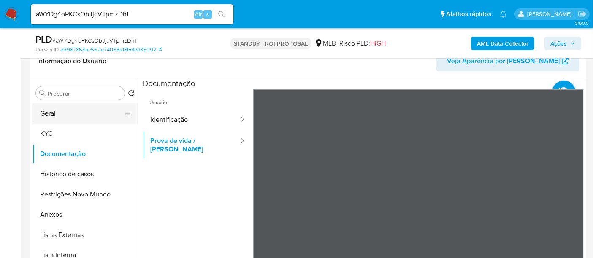
click at [49, 110] on button "Geral" at bounding box center [81, 113] width 99 height 20
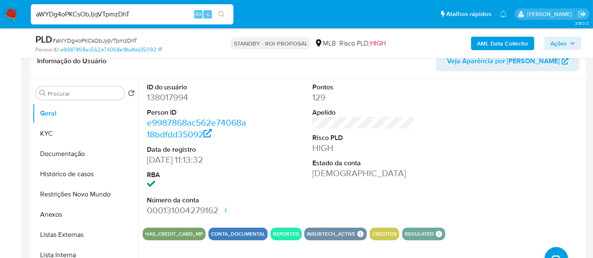
click at [0, 22] on nav "Pausado Ver notificaciones aWYDg4oPKCsObJjqVTpmzDhT Alt s Atalhos rápidos Presi…" at bounding box center [296, 14] width 593 height 28
paste input "7hTCZ56x9kP20SveSntFaWhs"
type input "7hTCZ56x9kP20SveSntFaWhs"
drag, startPoint x: 224, startPoint y: 11, endPoint x: 229, endPoint y: 13, distance: 4.9
click at [224, 11] on icon "search-icon" at bounding box center [221, 14] width 7 height 7
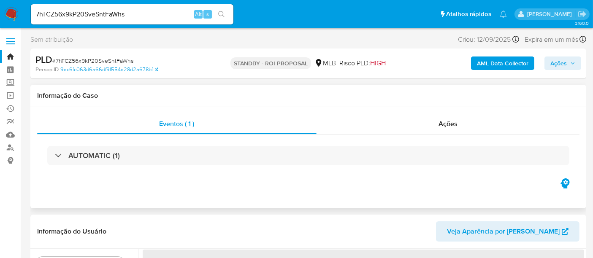
select select "10"
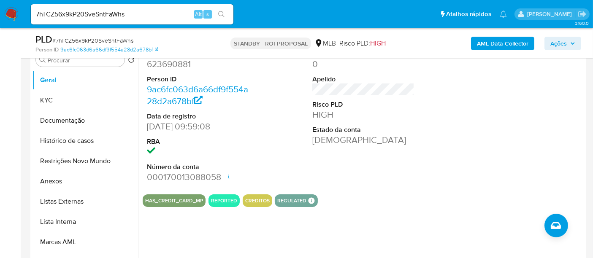
scroll to position [187, 0]
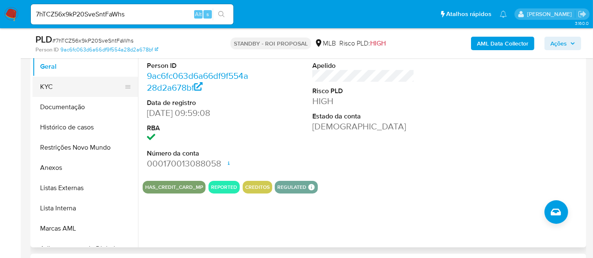
click at [50, 87] on button "KYC" at bounding box center [81, 87] width 99 height 20
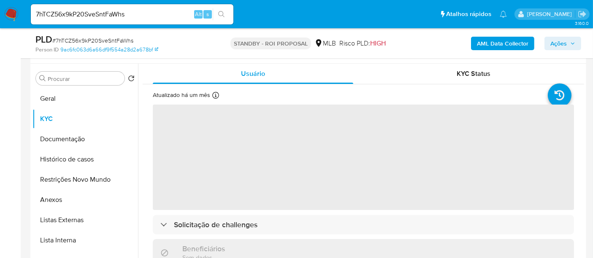
scroll to position [141, 0]
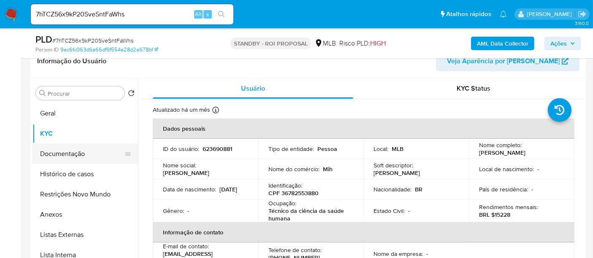
click at [66, 151] on button "Documentação" at bounding box center [81, 154] width 99 height 20
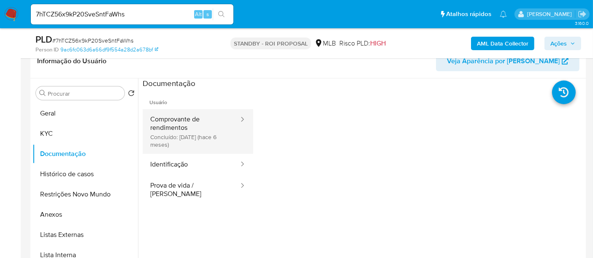
click at [187, 123] on button "Comprovante de rendimentos Concluído: [DATE] (hace 6 meses)" at bounding box center [191, 131] width 97 height 45
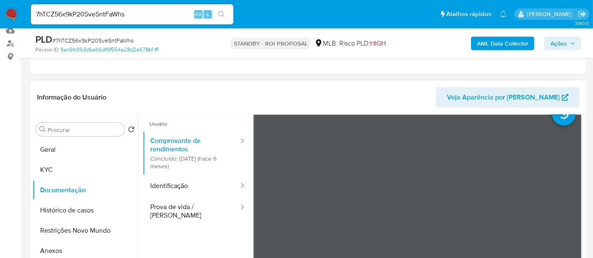
scroll to position [0, 0]
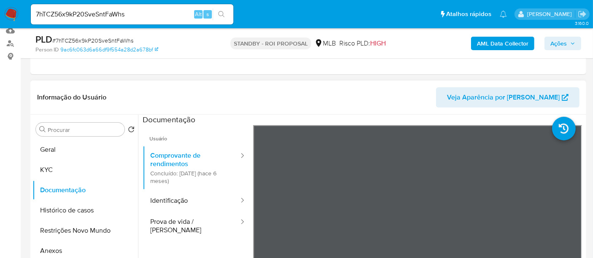
click at [552, 140] on li at bounding box center [572, 124] width 41 height 37
click at [60, 152] on button "Geral" at bounding box center [81, 150] width 99 height 20
